Goal: Information Seeking & Learning: Learn about a topic

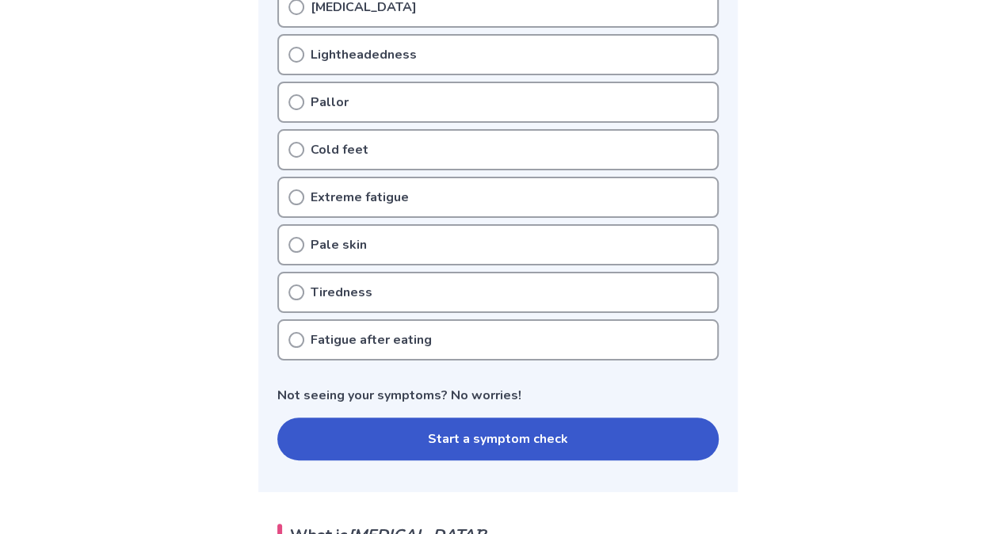
scroll to position [516, 0]
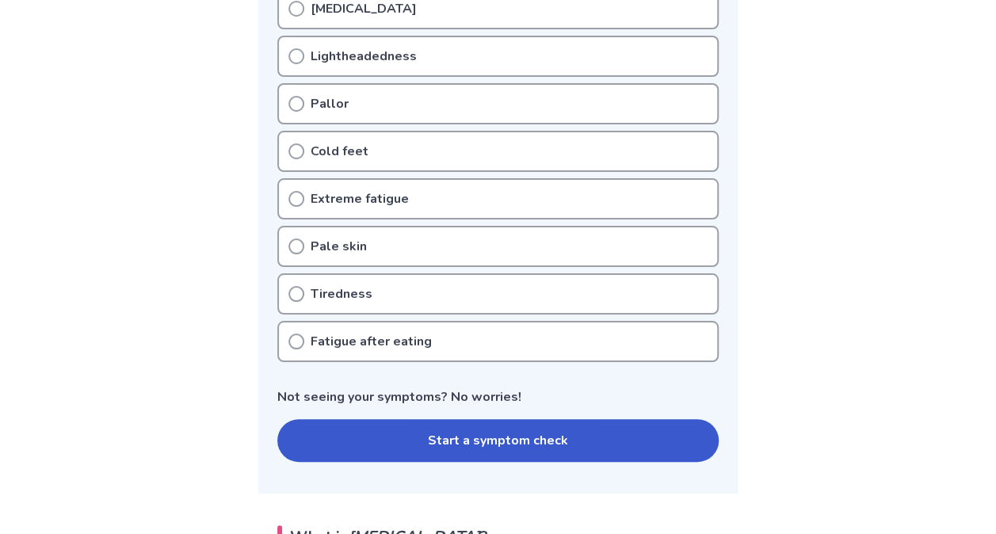
click at [394, 144] on div "Cold feet" at bounding box center [497, 151] width 441 height 41
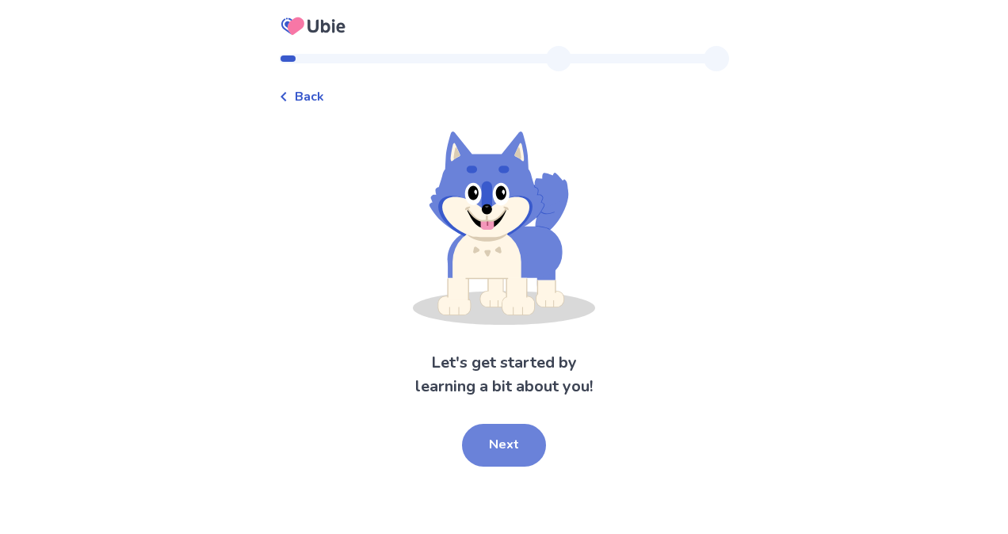
click at [501, 459] on button "Next" at bounding box center [504, 445] width 84 height 43
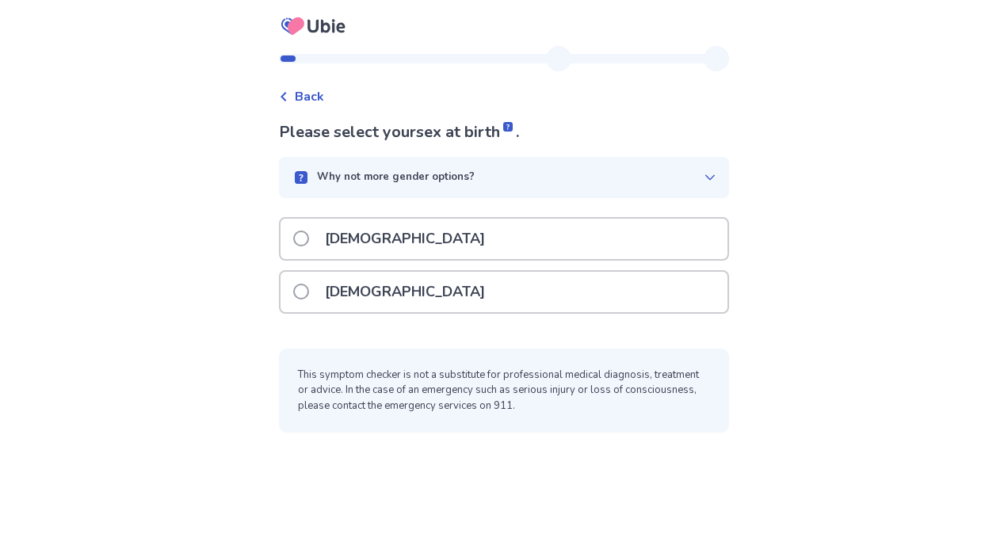
click at [444, 294] on div "[DEMOGRAPHIC_DATA]" at bounding box center [503, 292] width 447 height 40
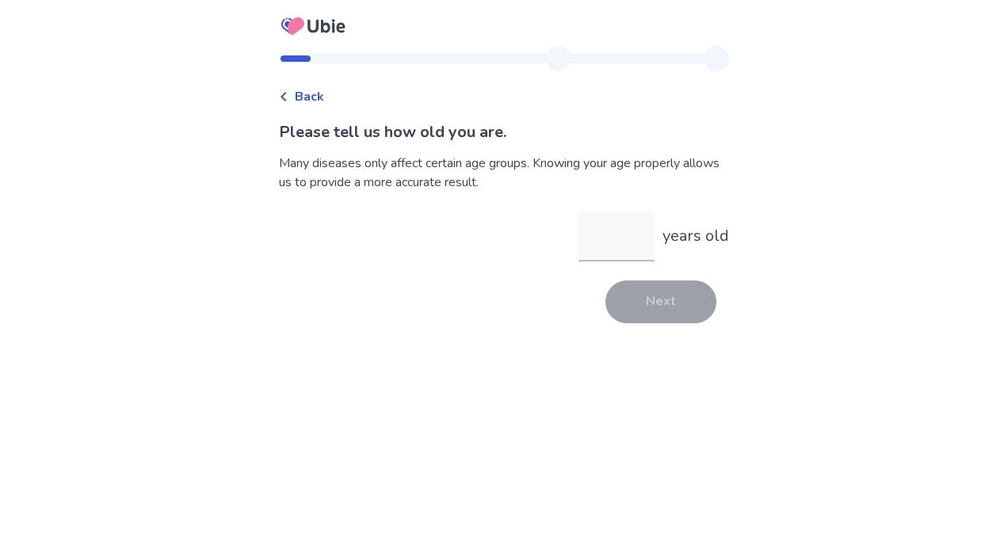
drag, startPoint x: 402, startPoint y: 247, endPoint x: 575, endPoint y: 279, distance: 176.4
type input "**"
click at [673, 298] on button "Next" at bounding box center [660, 301] width 111 height 43
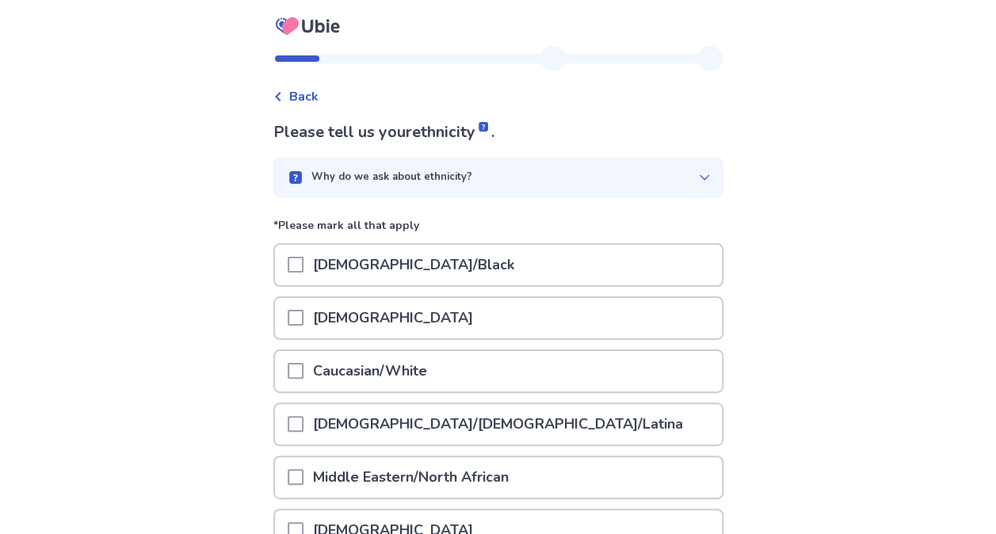
click at [596, 371] on div "Caucasian/White" at bounding box center [498, 371] width 447 height 40
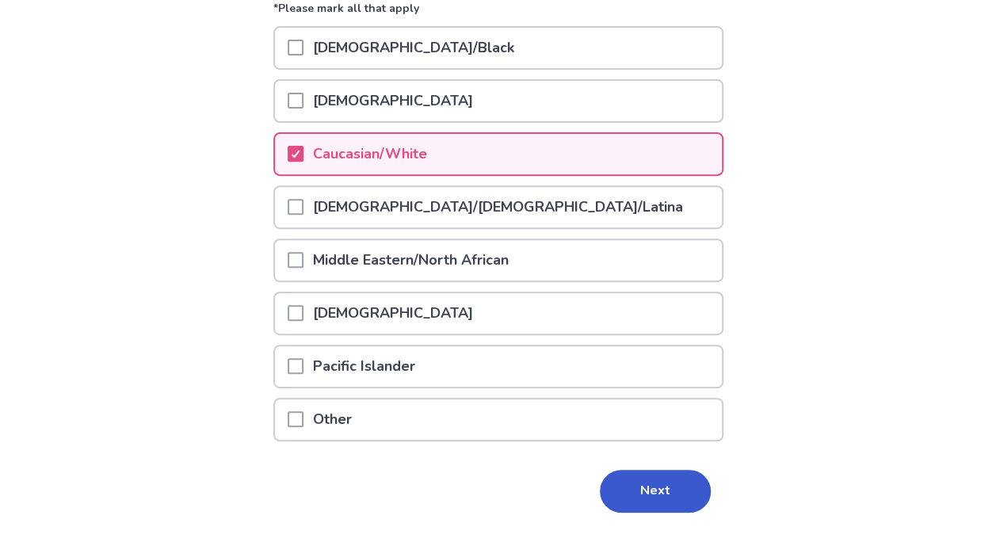
scroll to position [265, 0]
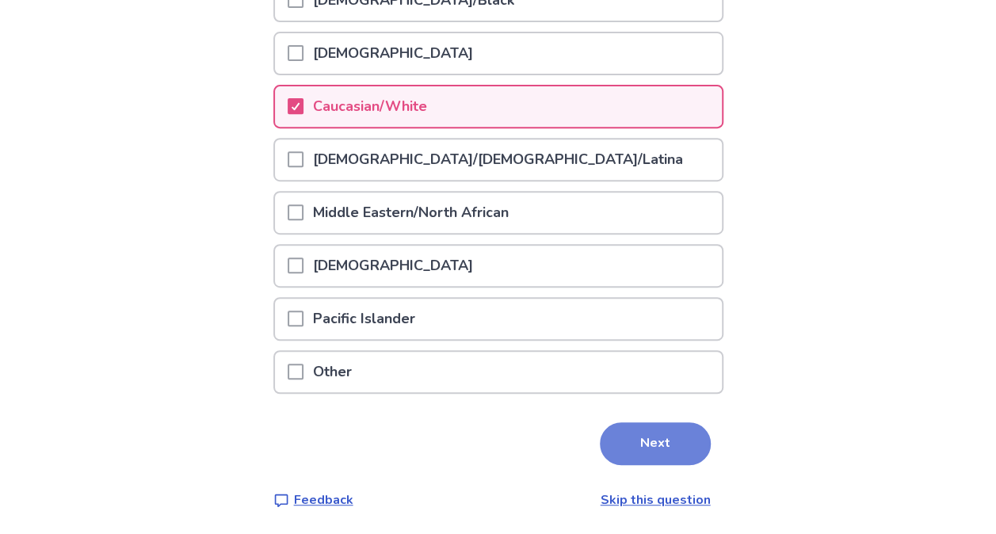
click at [654, 443] on button "Next" at bounding box center [655, 443] width 111 height 43
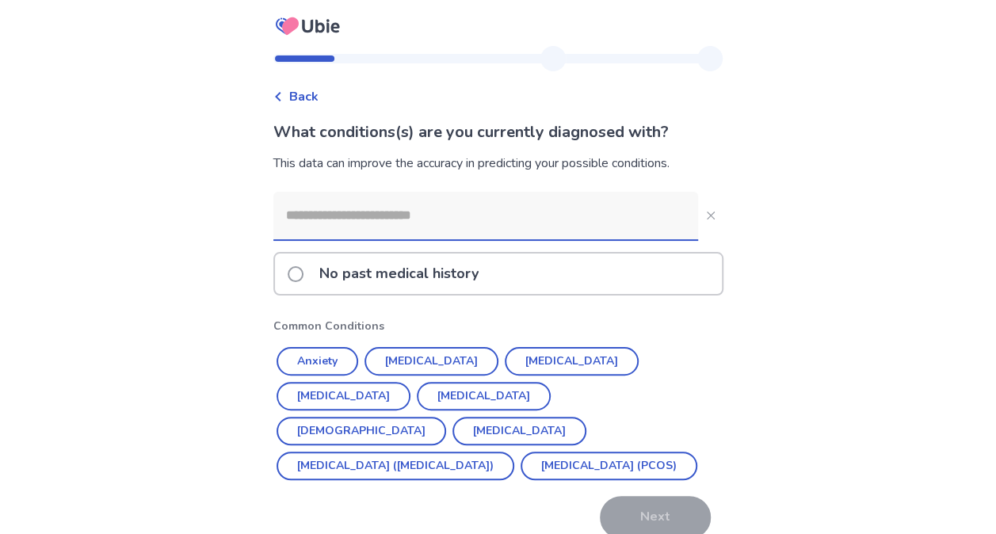
click at [385, 218] on input at bounding box center [485, 216] width 425 height 48
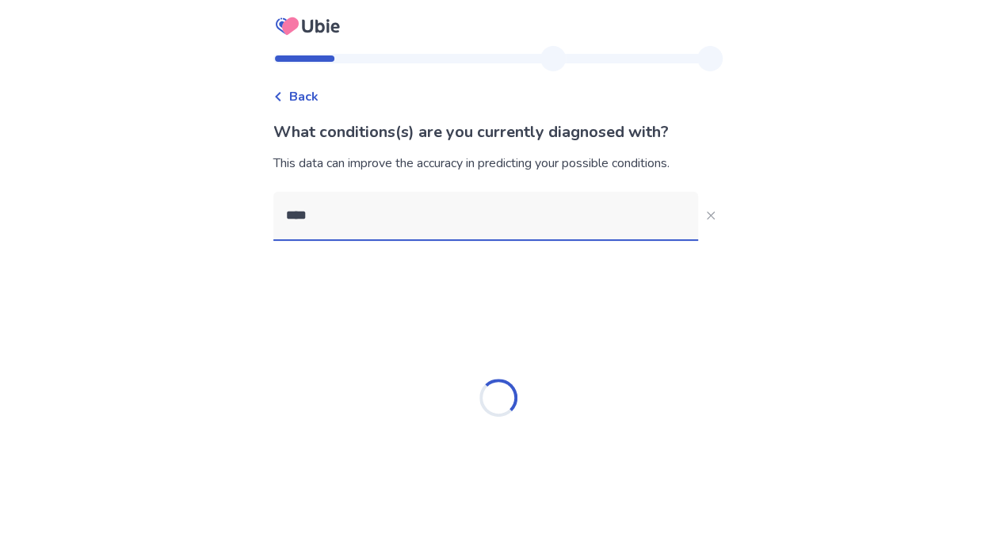
type input "*****"
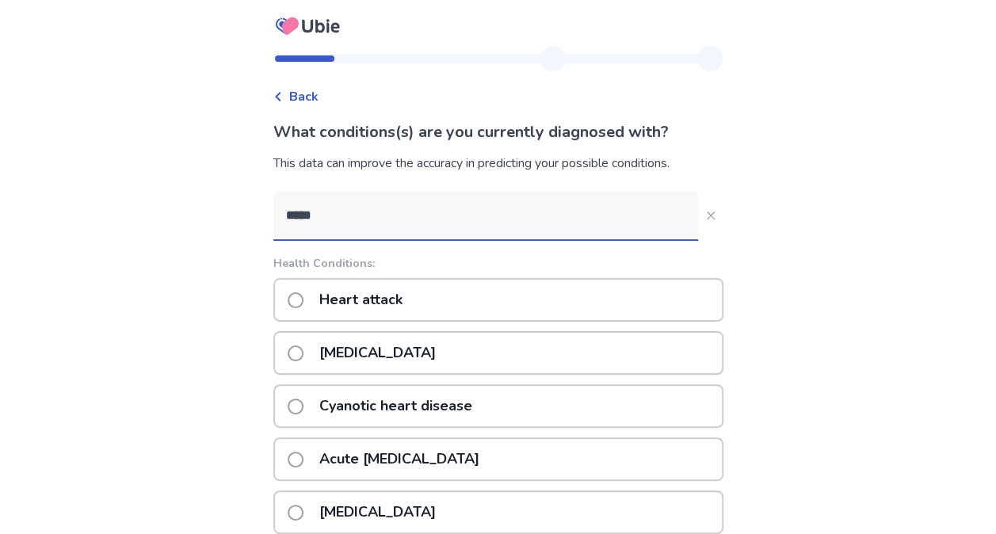
click at [433, 397] on p "Cyanotic heart disease" at bounding box center [396, 406] width 172 height 40
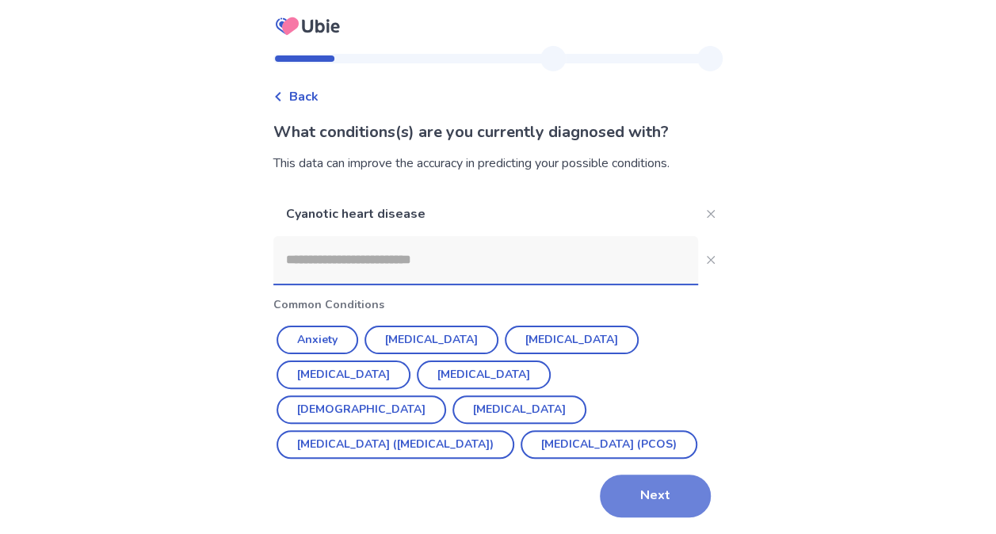
click at [631, 494] on button "Next" at bounding box center [655, 495] width 111 height 43
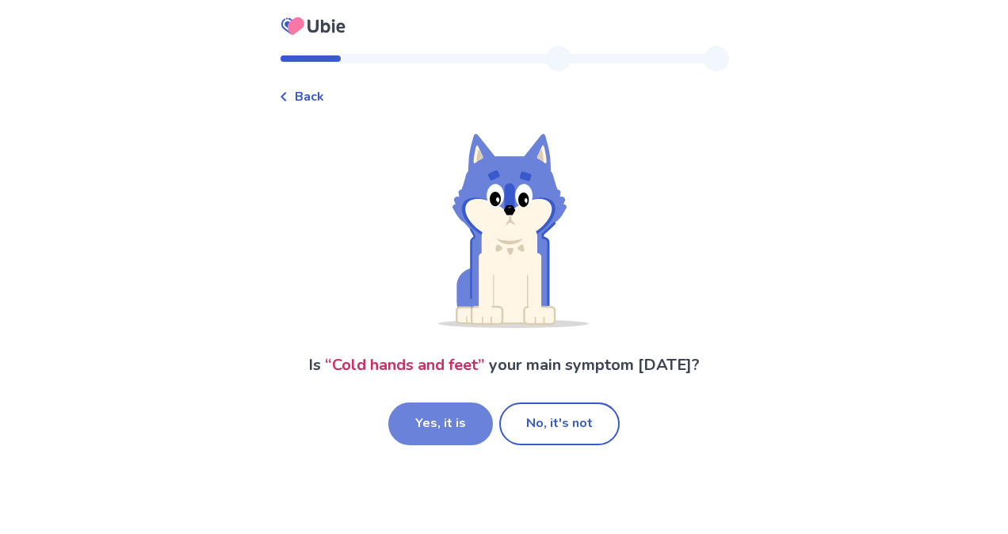
click at [429, 412] on button "Yes, it is" at bounding box center [440, 423] width 105 height 43
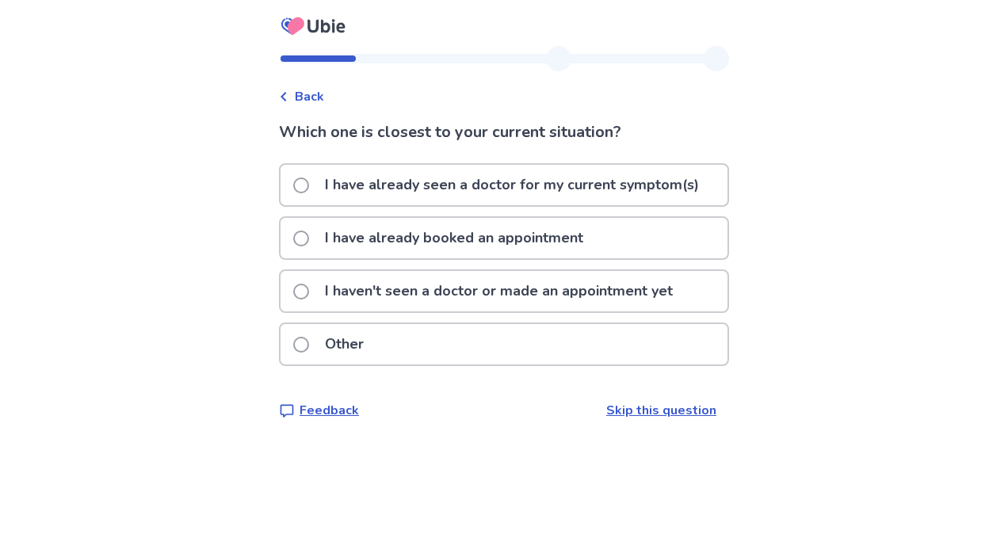
click at [491, 300] on p "I haven't seen a doctor or made an appointment yet" at bounding box center [498, 291] width 367 height 40
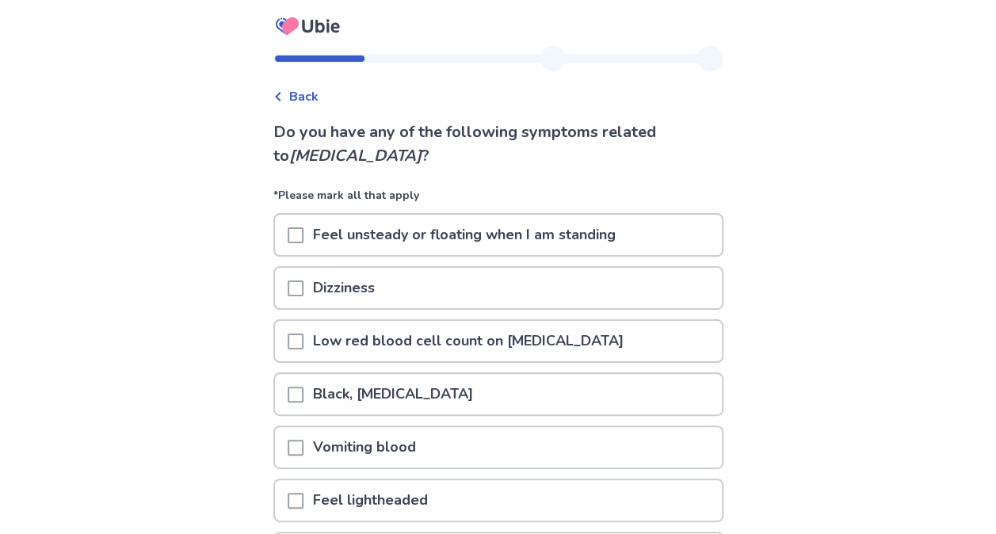
click at [529, 238] on p "Feel unsteady or floating when I am standing" at bounding box center [464, 235] width 322 height 40
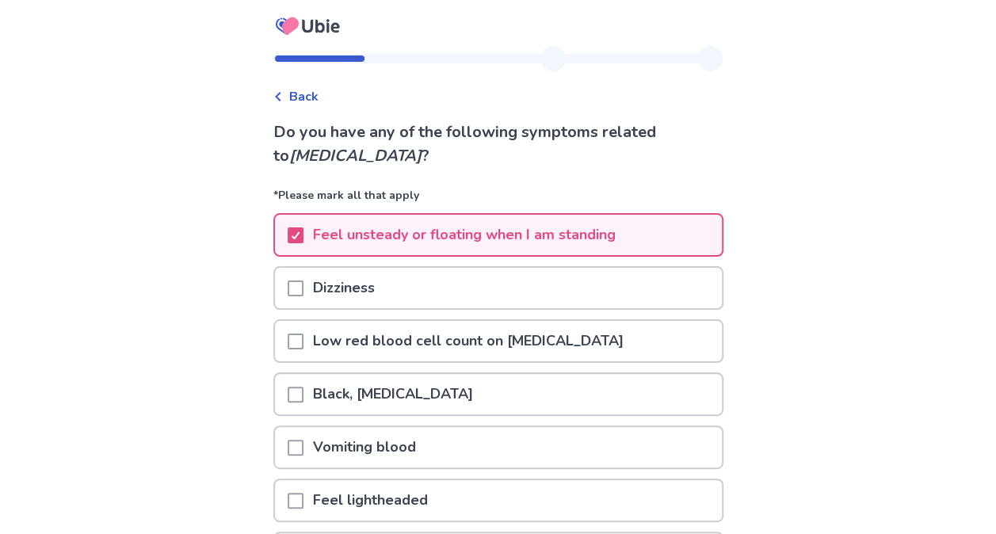
click at [412, 284] on div "Dizziness" at bounding box center [498, 288] width 447 height 40
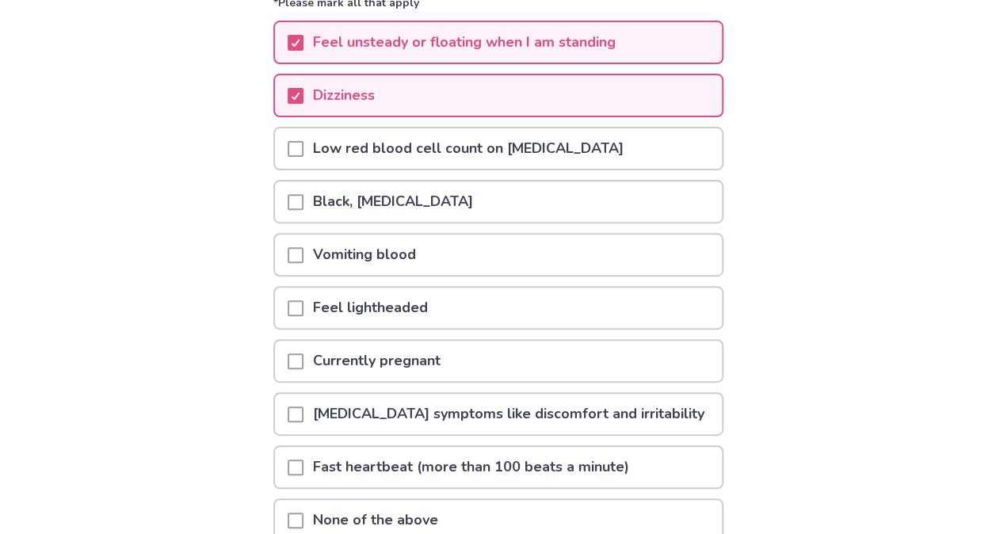
scroll to position [193, 0]
click at [372, 307] on p "Feel lightheaded" at bounding box center [370, 307] width 134 height 40
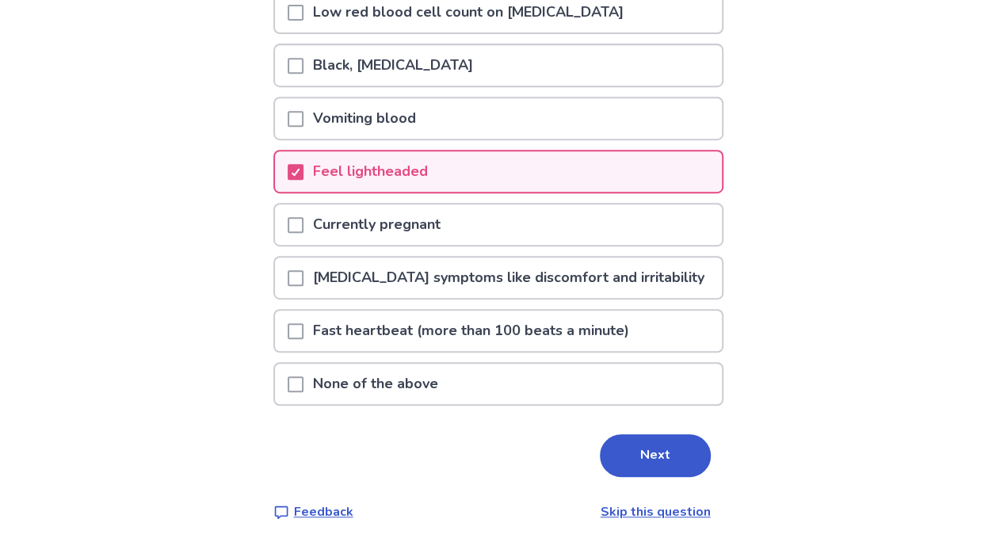
scroll to position [330, 0]
click at [418, 280] on p "[MEDICAL_DATA] symptoms like discomfort and irritability" at bounding box center [508, 277] width 410 height 40
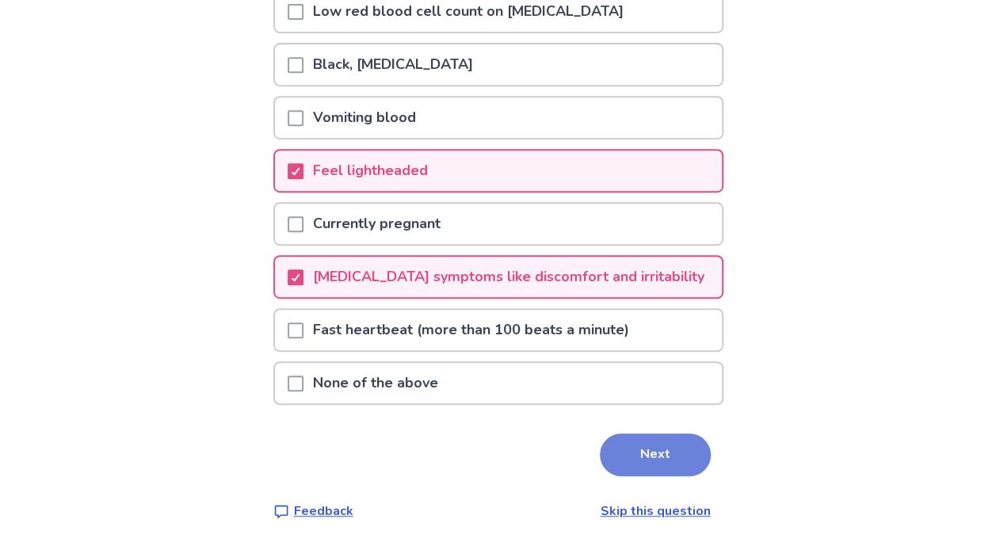
click at [650, 459] on button "Next" at bounding box center [655, 454] width 111 height 43
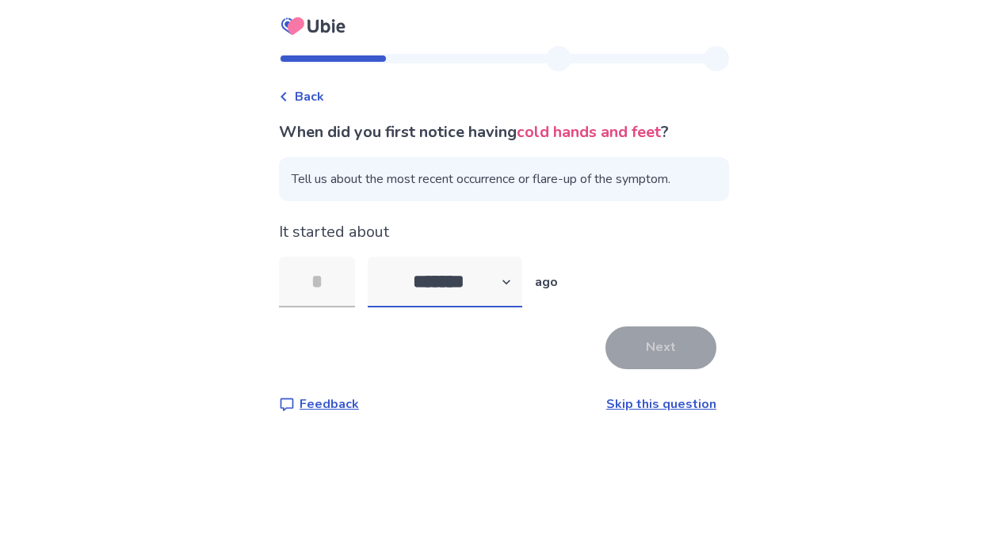
click at [474, 271] on select "******* ****** ******* ******** *******" at bounding box center [445, 282] width 154 height 51
select select "*"
click at [377, 257] on select "******* ****** ******* ******** *******" at bounding box center [445, 282] width 154 height 51
click at [352, 279] on input "tel" at bounding box center [317, 282] width 76 height 51
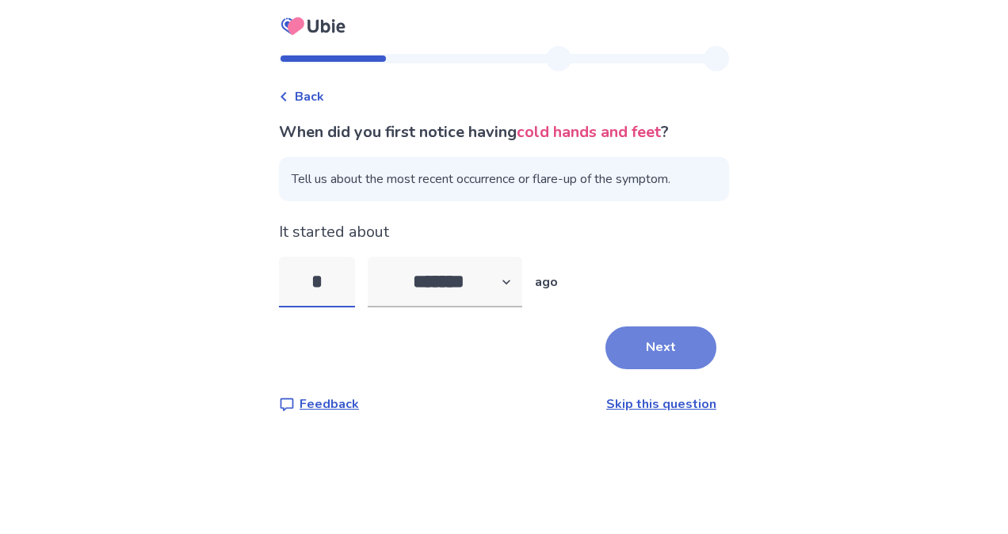
type input "*"
click at [623, 344] on button "Next" at bounding box center [660, 347] width 111 height 43
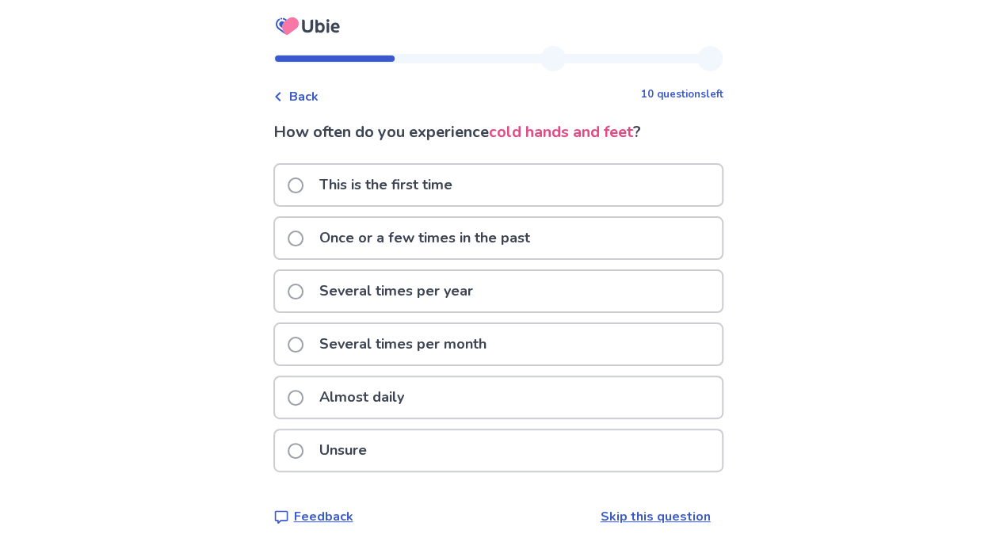
click at [352, 341] on p "Several times per month" at bounding box center [403, 344] width 186 height 40
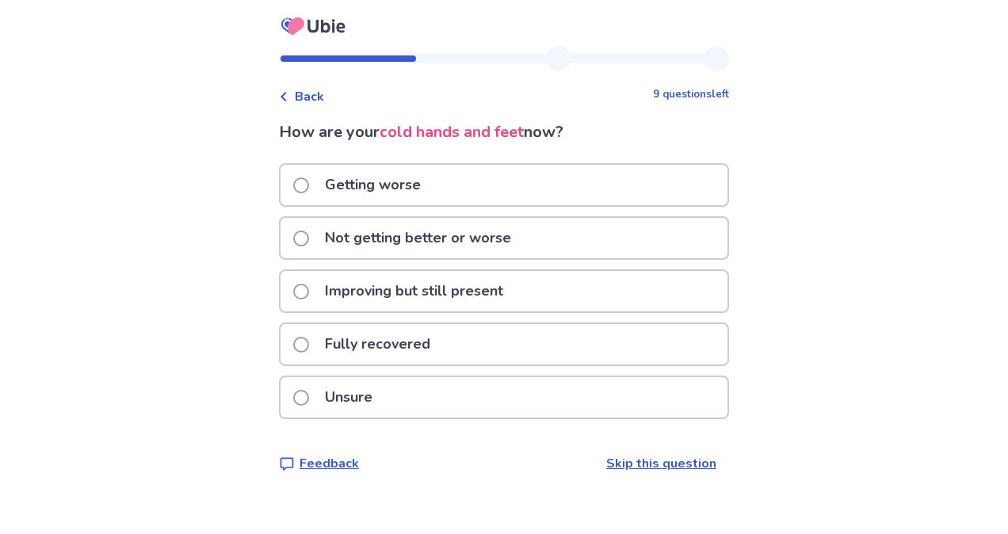
click at [443, 247] on p "Not getting better or worse" at bounding box center [417, 238] width 205 height 40
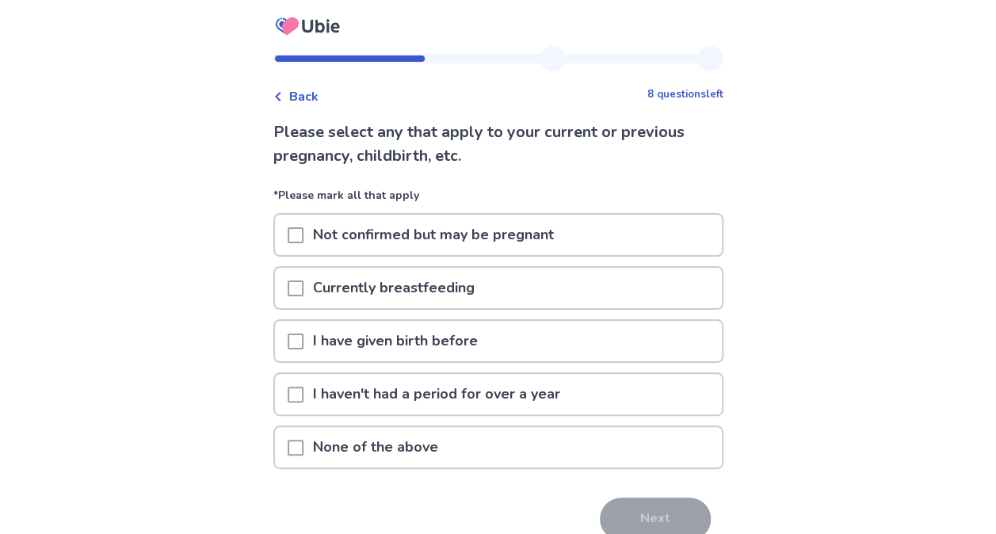
click at [368, 443] on p "None of the above" at bounding box center [375, 447] width 144 height 40
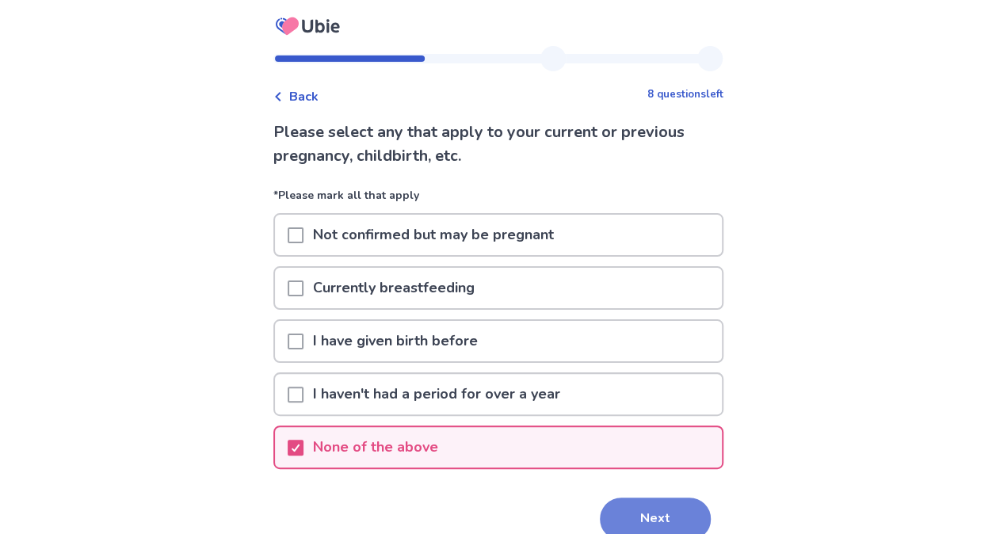
click at [638, 514] on button "Next" at bounding box center [655, 518] width 111 height 43
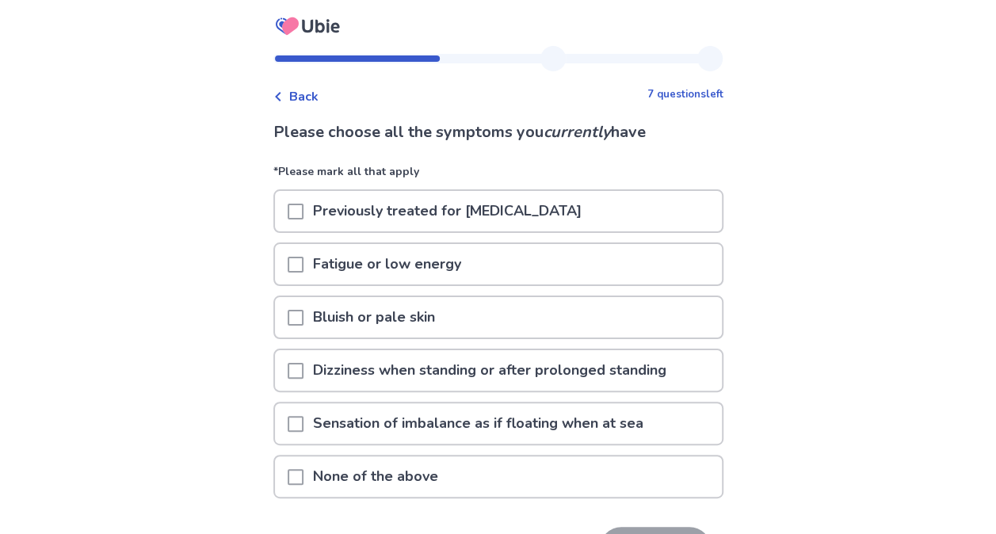
click at [303, 317] on span at bounding box center [296, 318] width 16 height 16
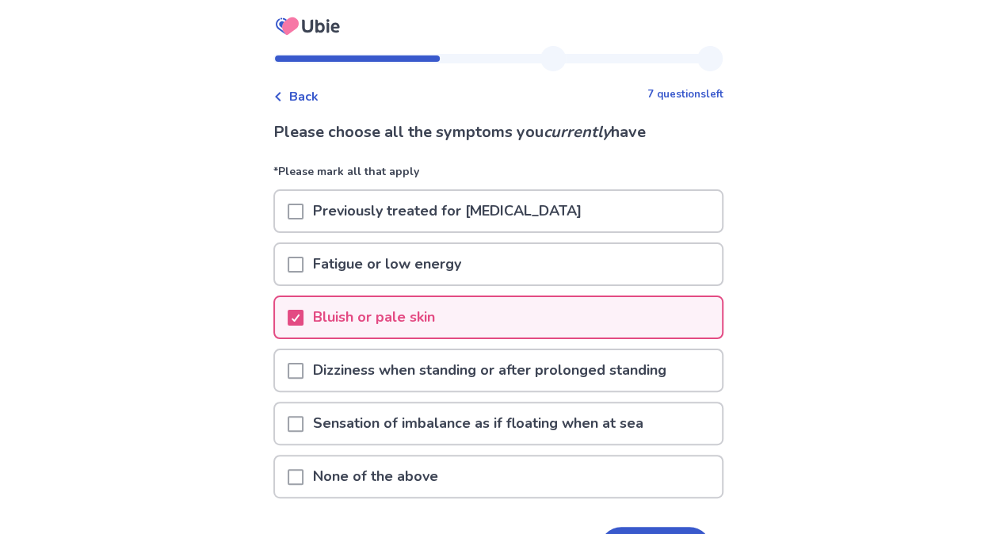
click at [334, 362] on p "Dizziness when standing or after prolonged standing" at bounding box center [489, 370] width 372 height 40
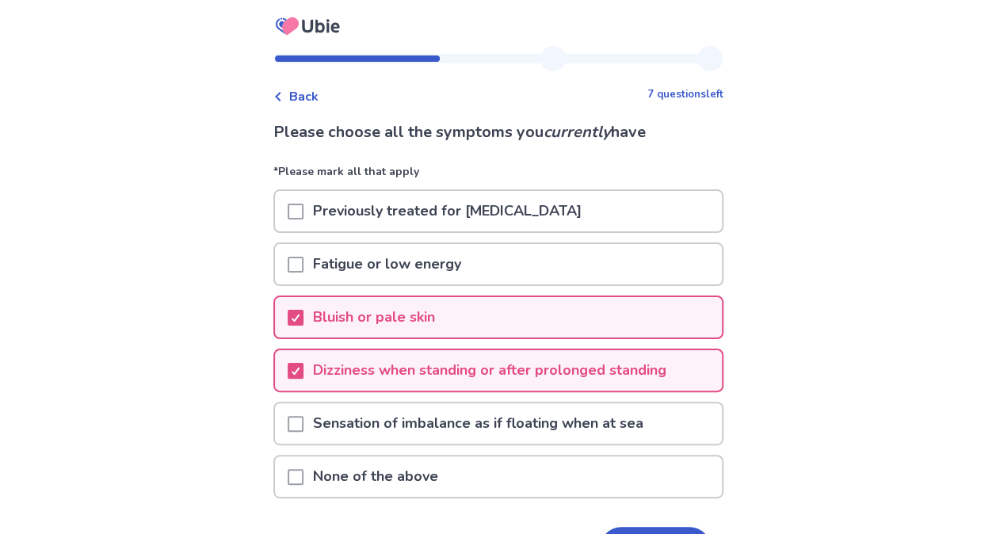
click at [342, 422] on p "Sensation of imbalance as if floating when at sea" at bounding box center [477, 423] width 349 height 40
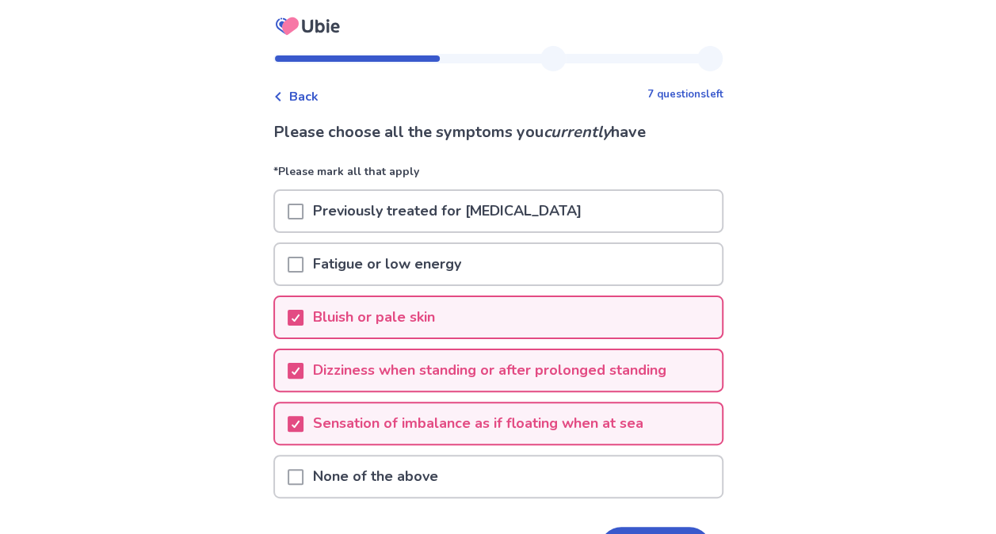
scroll to position [105, 0]
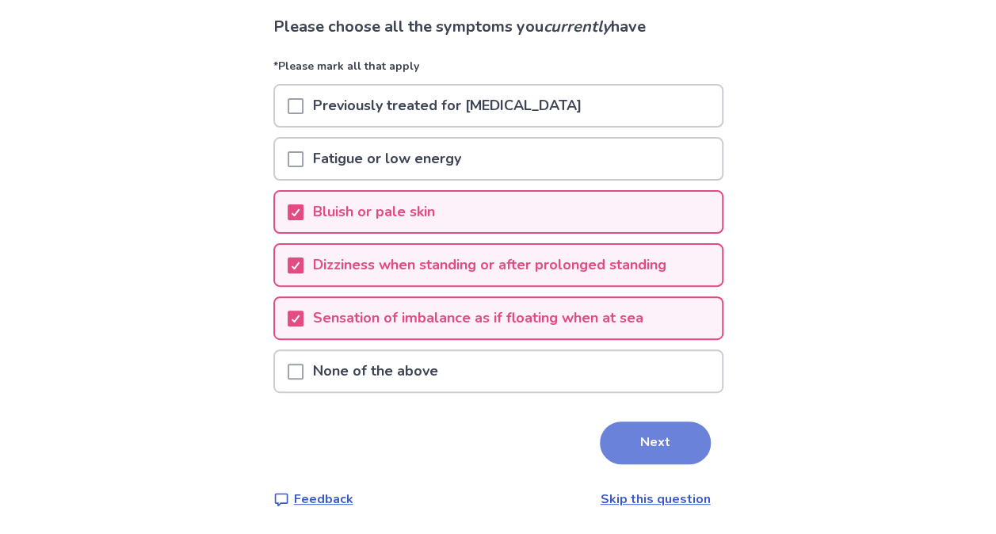
click at [630, 438] on button "Next" at bounding box center [655, 442] width 111 height 43
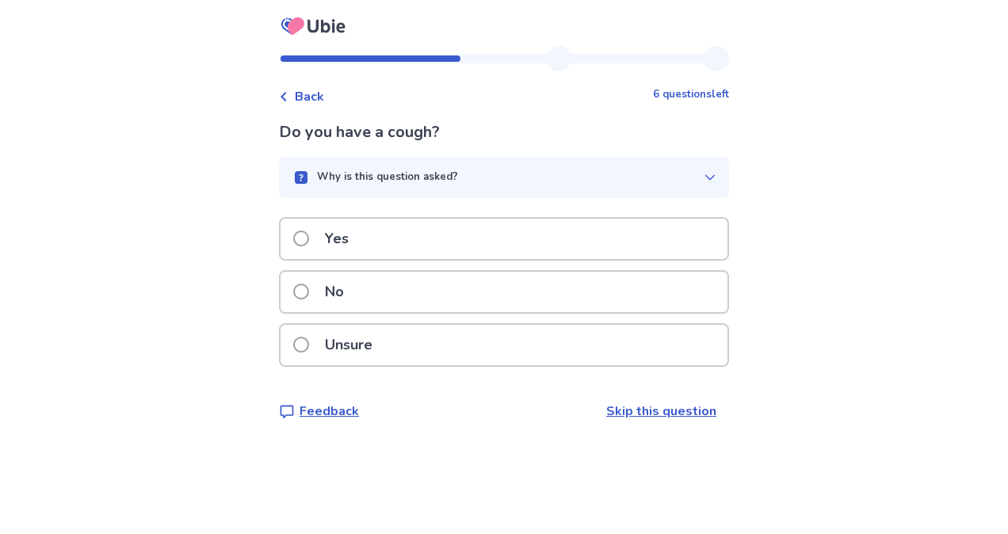
click at [491, 296] on div "No" at bounding box center [503, 292] width 447 height 40
click at [436, 279] on div "No" at bounding box center [503, 292] width 447 height 40
click at [370, 298] on div "No" at bounding box center [503, 292] width 447 height 40
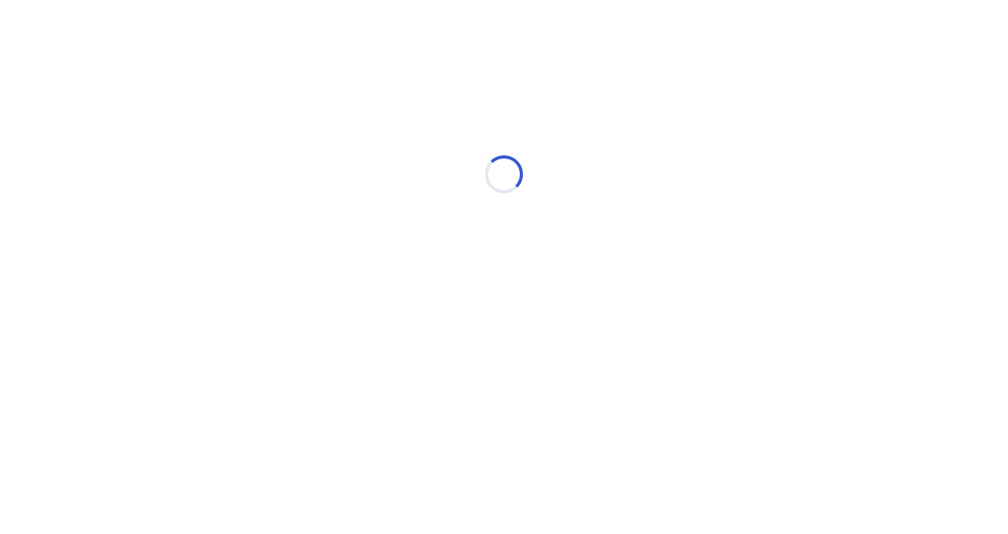
select select "*"
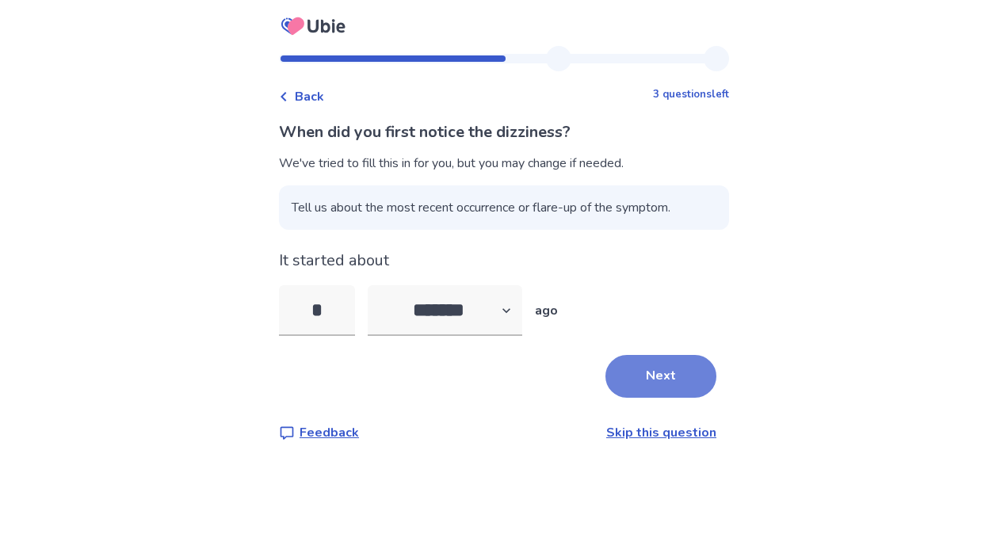
click at [642, 364] on button "Next" at bounding box center [660, 376] width 111 height 43
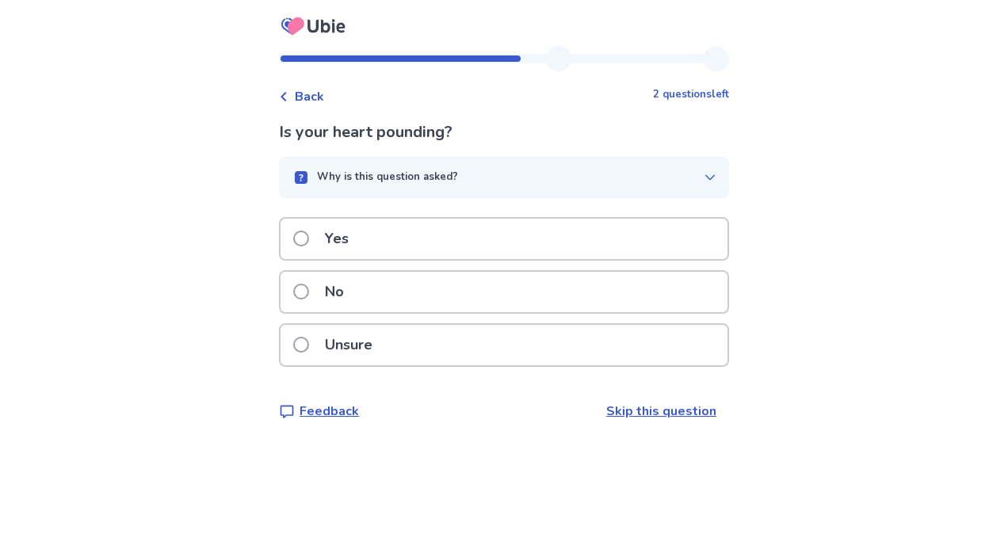
click at [391, 281] on div "No" at bounding box center [503, 292] width 447 height 40
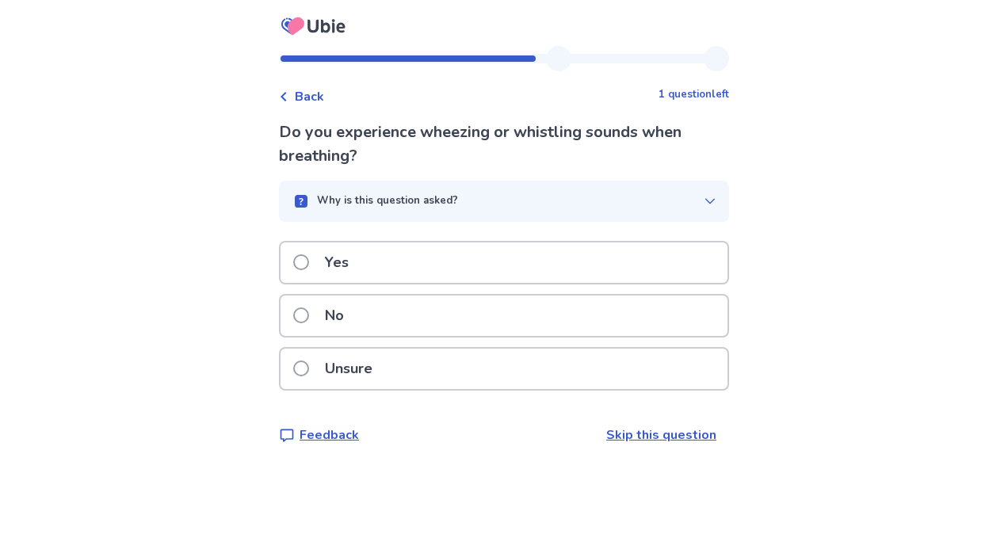
click at [414, 304] on div "No" at bounding box center [503, 315] width 447 height 40
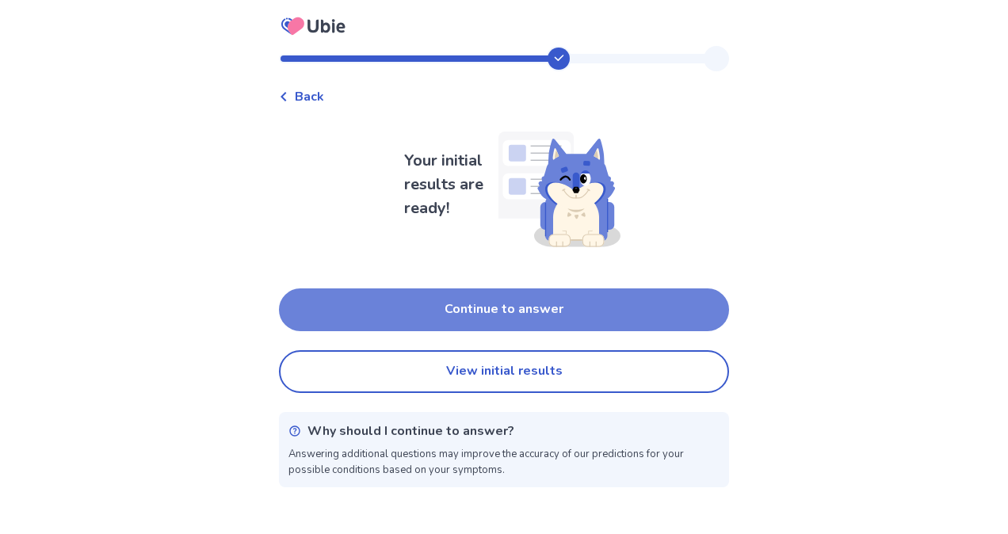
click at [467, 307] on button "Continue to answer" at bounding box center [504, 309] width 450 height 43
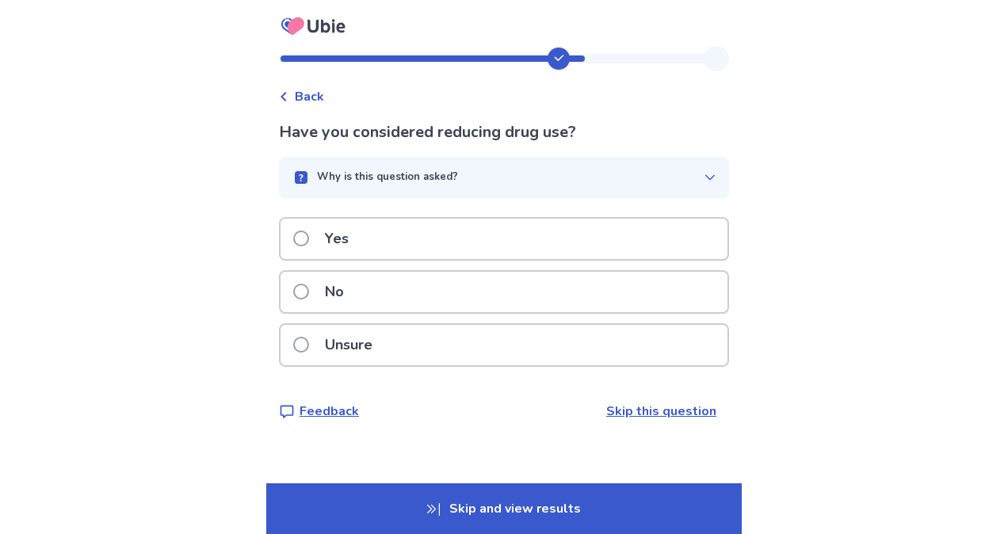
click at [426, 284] on div "No" at bounding box center [503, 292] width 447 height 40
click at [534, 181] on div "Why is this question asked?" at bounding box center [498, 178] width 412 height 16
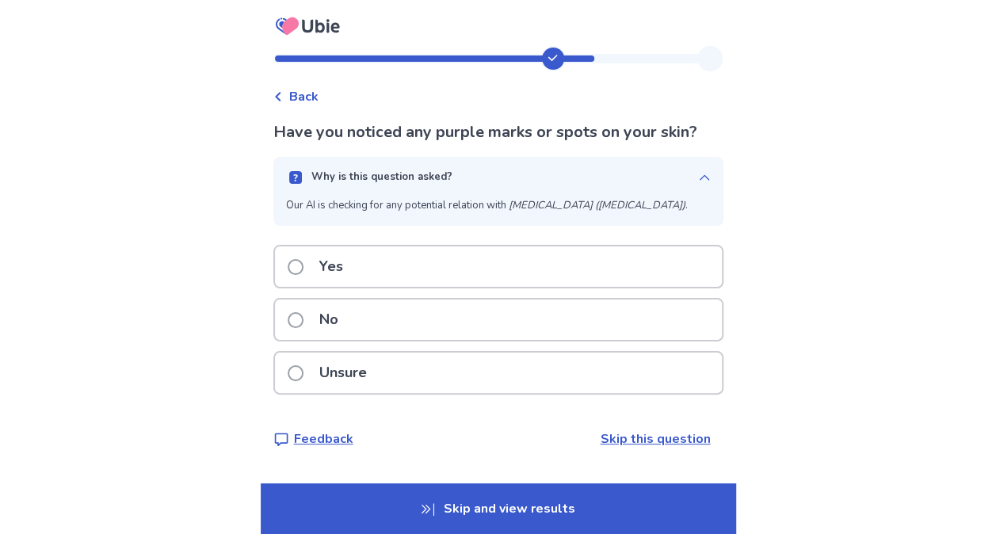
click at [534, 181] on div "Why is this question asked?" at bounding box center [492, 178] width 412 height 16
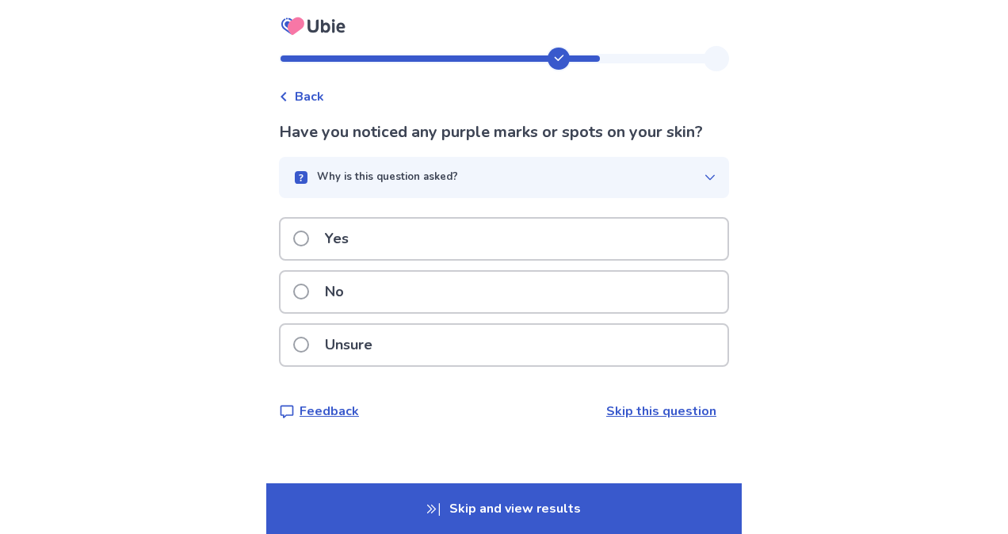
click at [334, 290] on p "No" at bounding box center [334, 292] width 38 height 40
click at [353, 292] on p "No" at bounding box center [334, 292] width 38 height 40
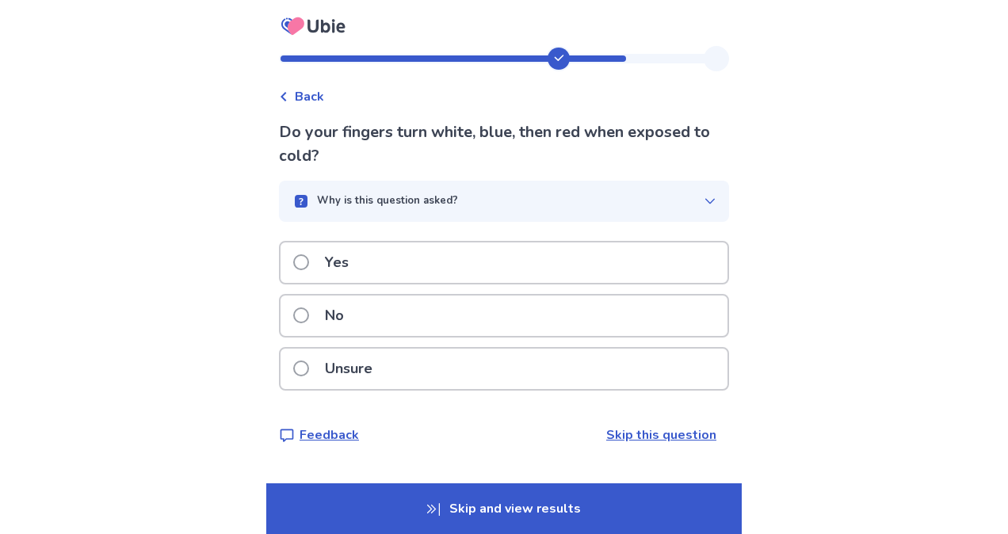
click at [309, 263] on span at bounding box center [301, 262] width 16 height 16
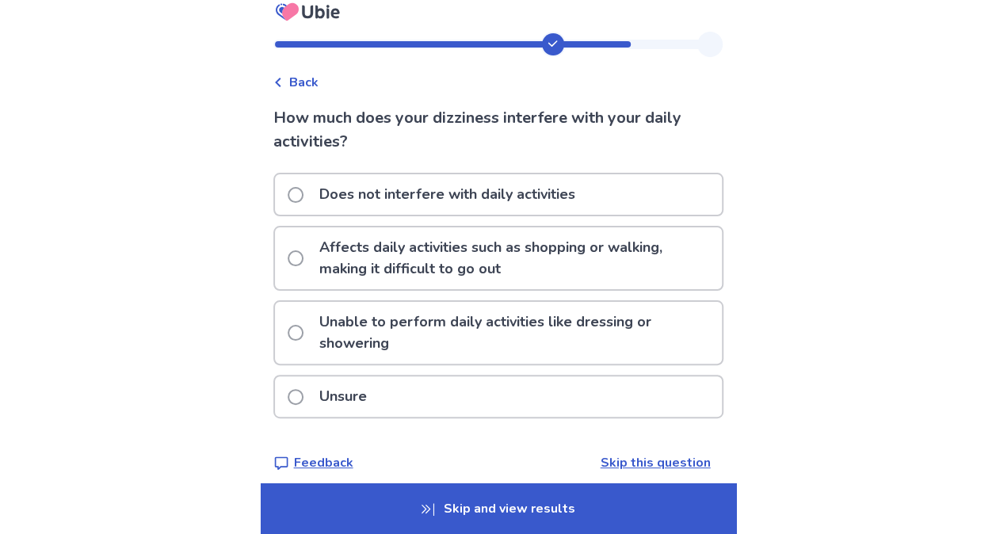
scroll to position [15, 0]
click at [303, 398] on span at bounding box center [296, 396] width 16 height 16
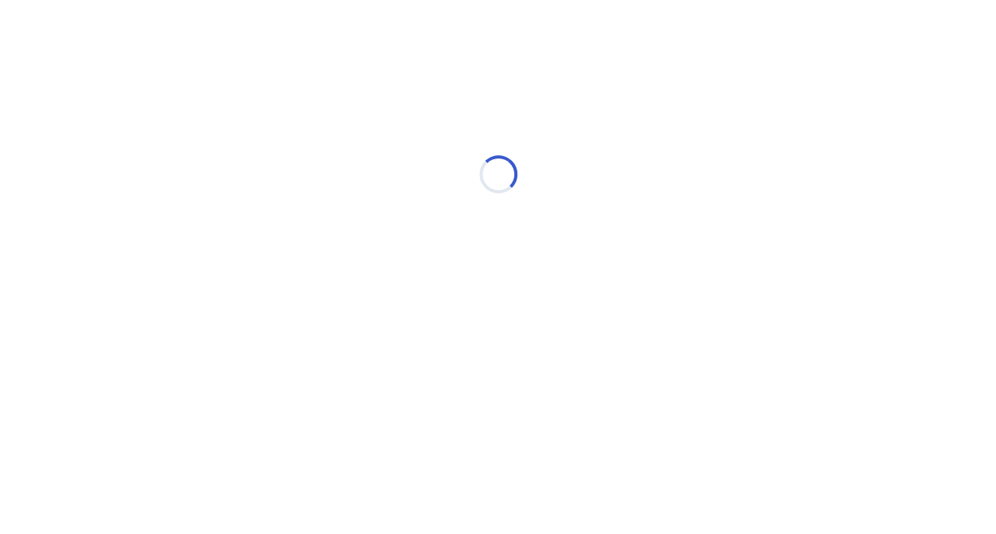
scroll to position [0, 0]
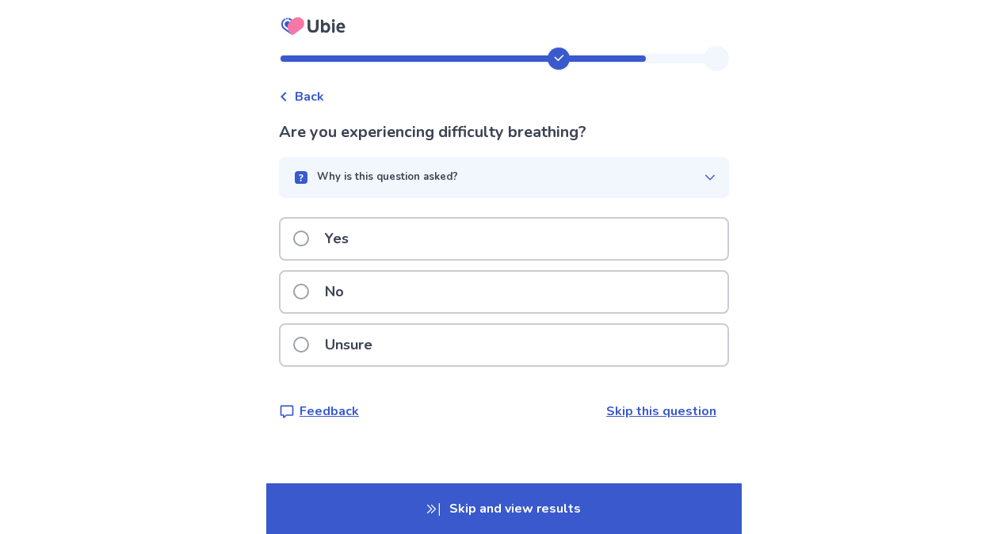
click at [337, 222] on p "Yes" at bounding box center [336, 239] width 43 height 40
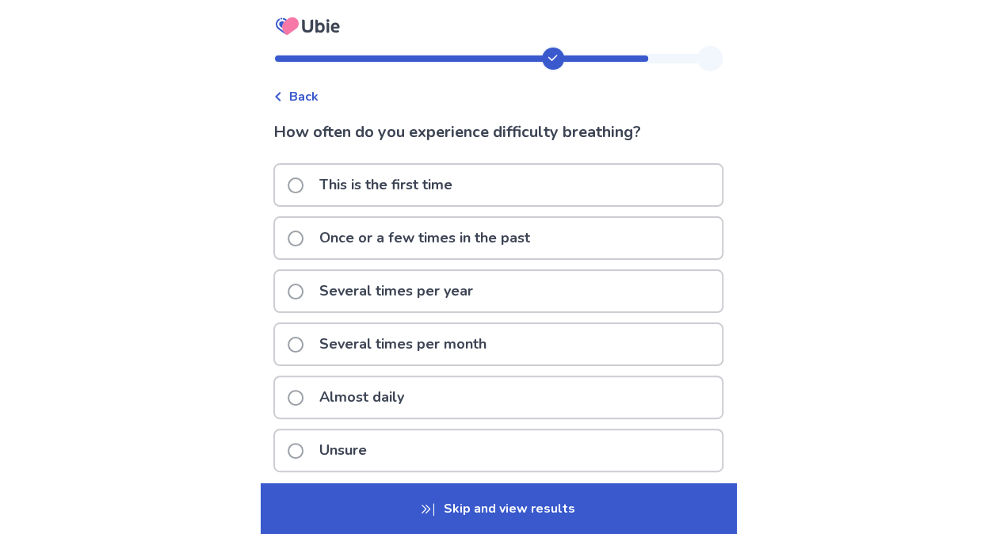
click at [368, 303] on p "Several times per year" at bounding box center [396, 291] width 173 height 40
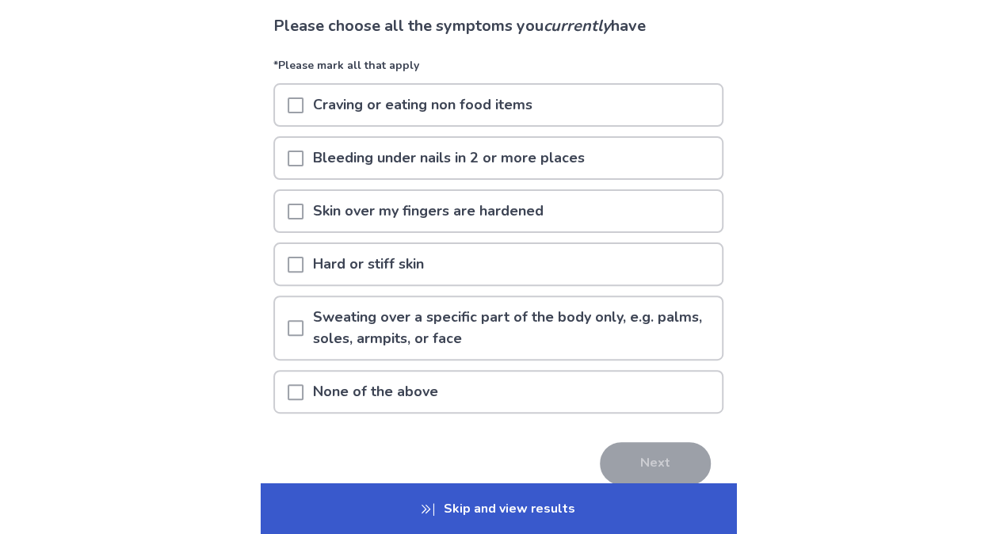
scroll to position [123, 0]
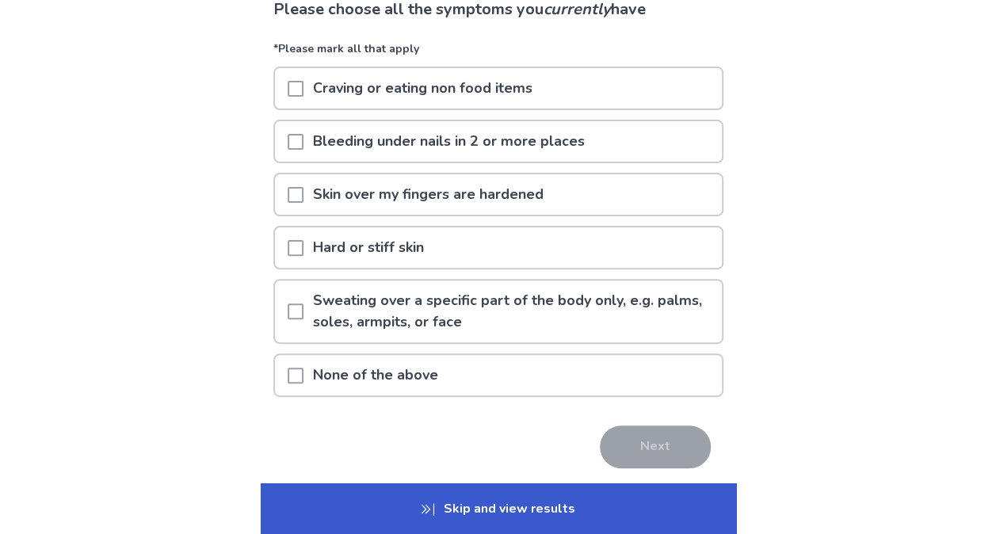
click at [317, 363] on p "None of the above" at bounding box center [375, 375] width 144 height 40
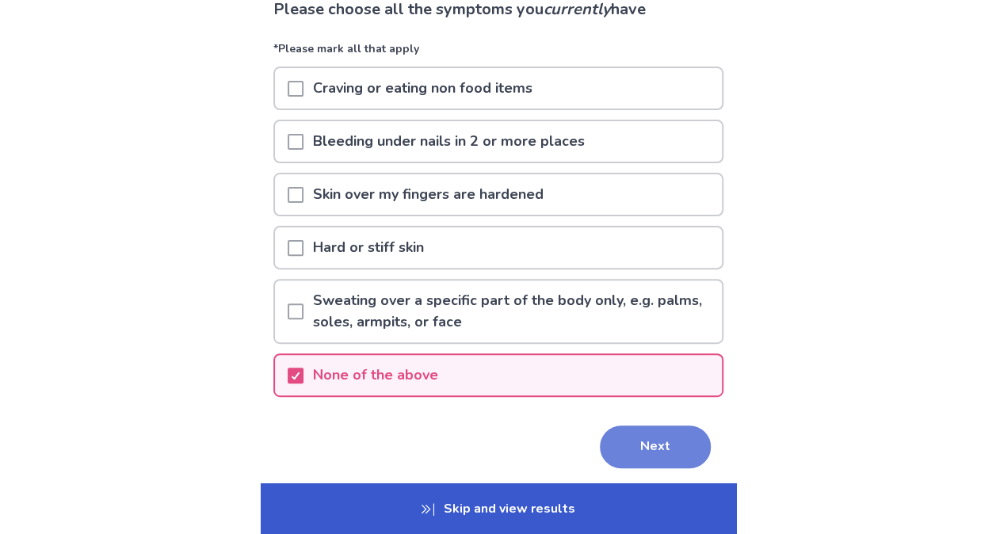
click at [625, 456] on button "Next" at bounding box center [655, 446] width 111 height 43
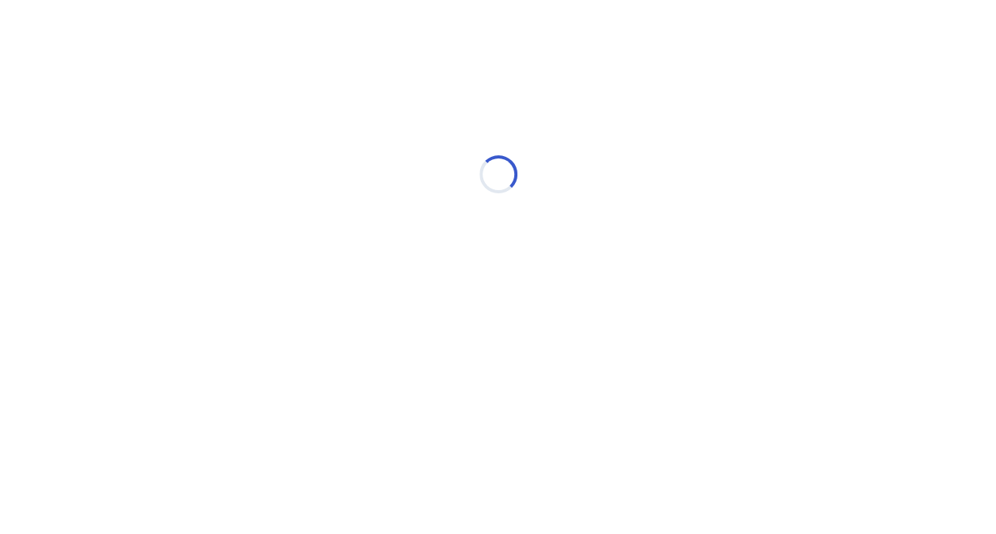
scroll to position [0, 0]
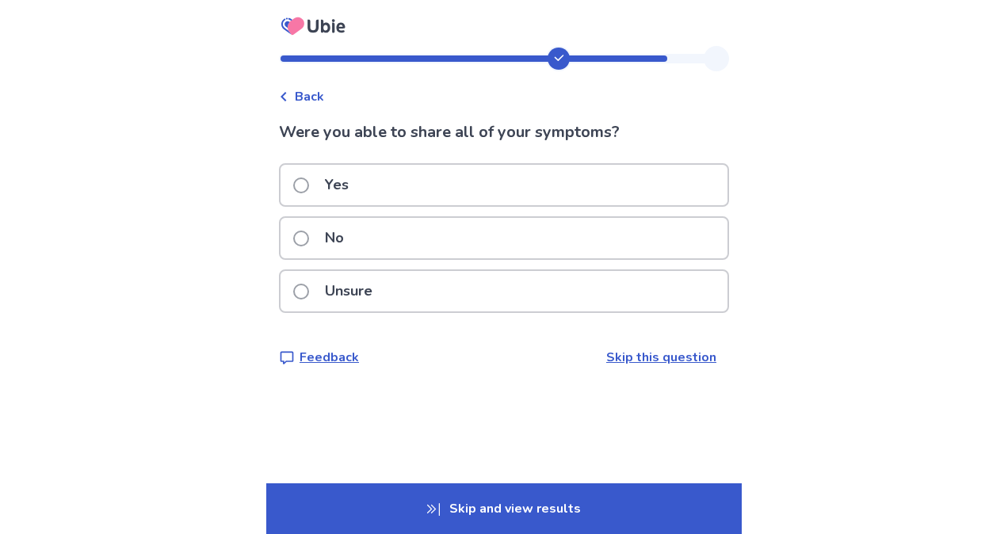
click at [318, 231] on label "No" at bounding box center [323, 238] width 60 height 40
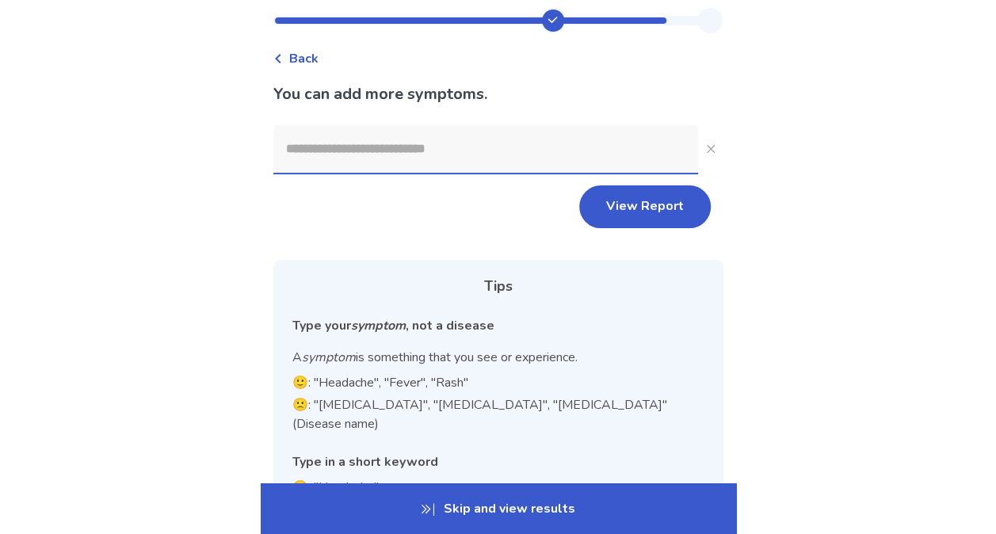
scroll to position [37, 0]
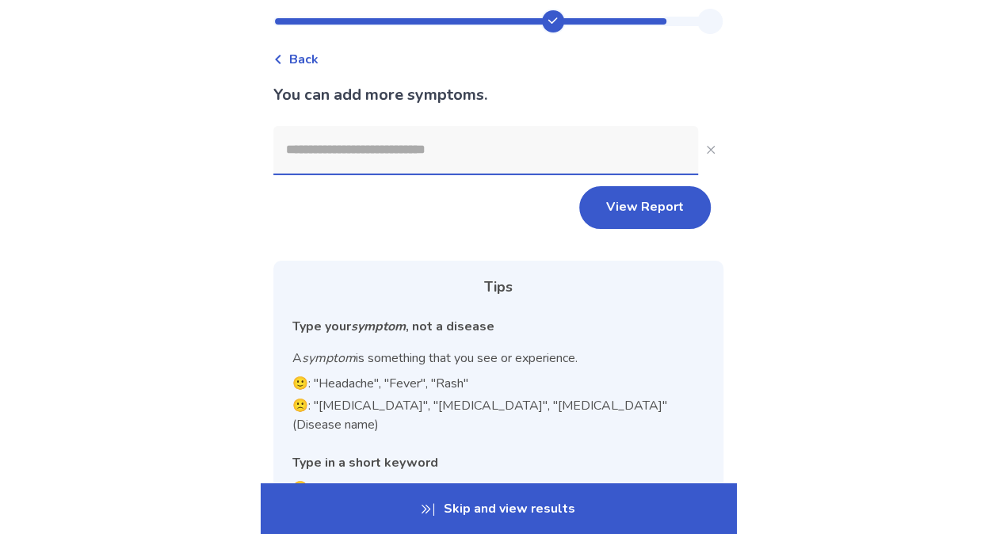
click at [444, 160] on input at bounding box center [485, 150] width 425 height 48
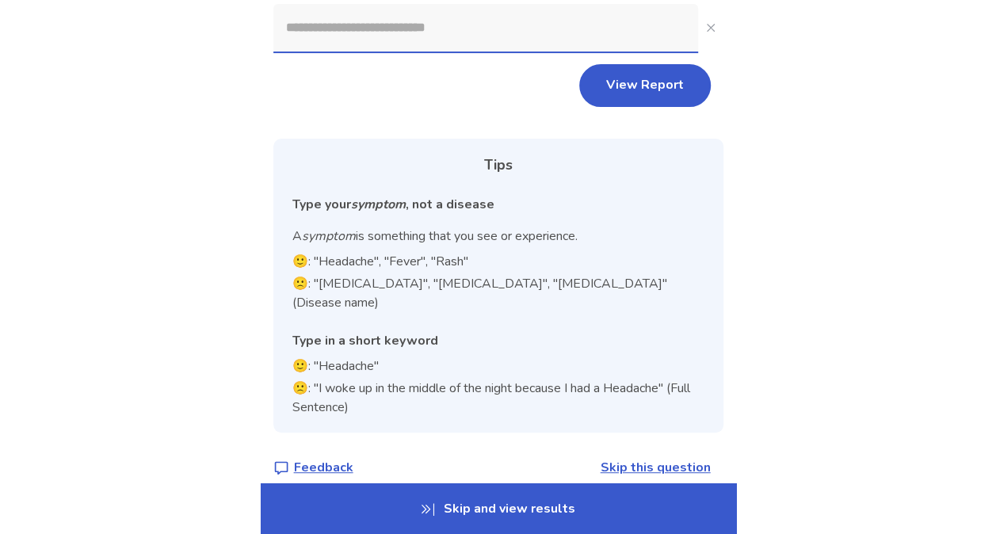
click at [672, 459] on link "Skip this question" at bounding box center [655, 467] width 110 height 17
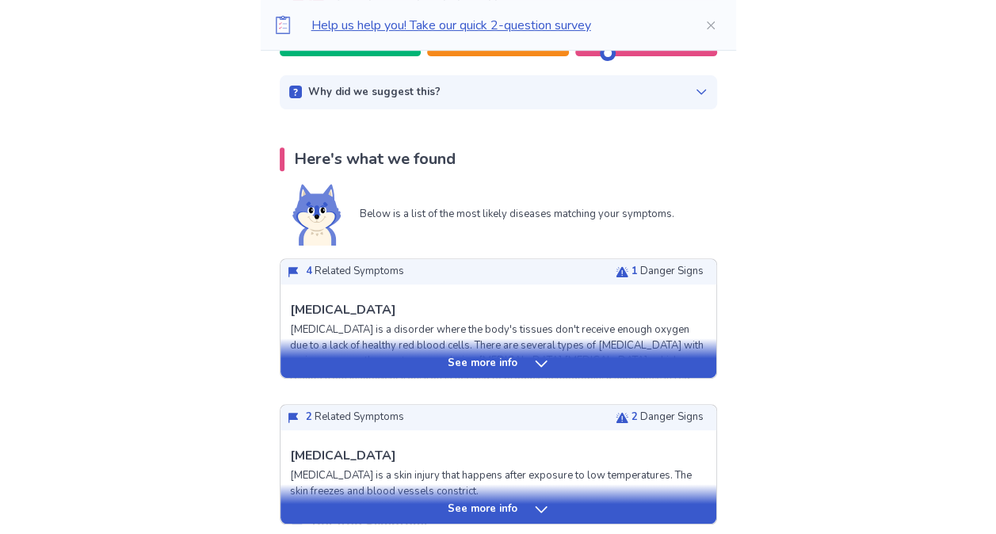
scroll to position [246, 0]
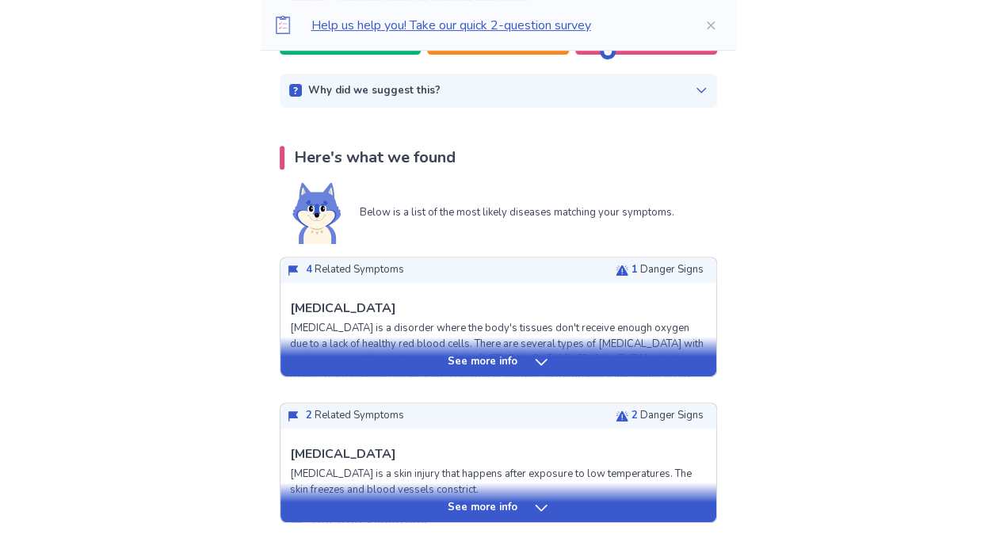
click at [534, 352] on div "See more info" at bounding box center [498, 357] width 436 height 40
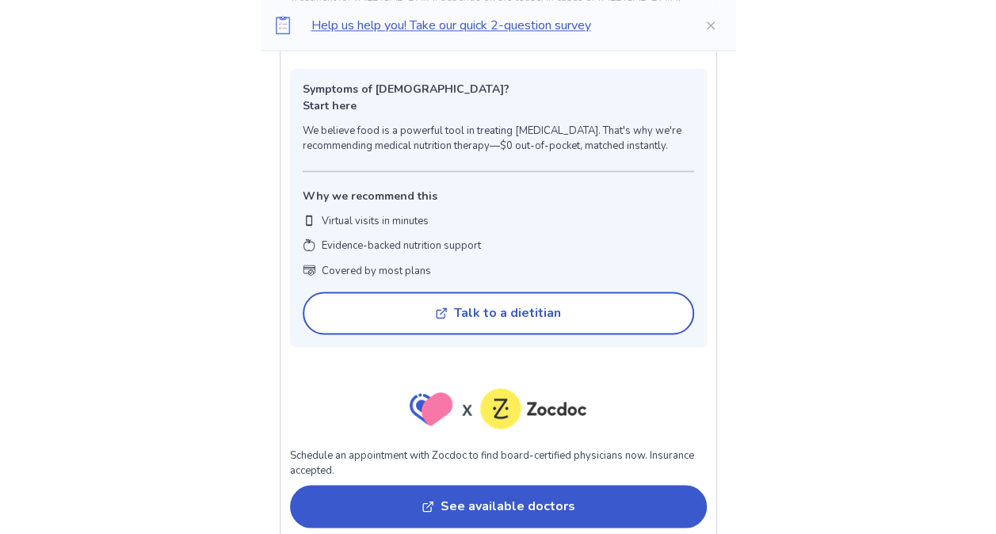
scroll to position [1196, 0]
